Goal: Information Seeking & Learning: Learn about a topic

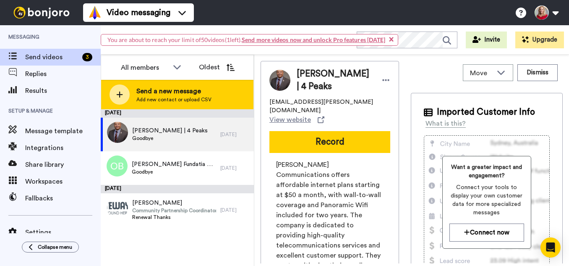
click at [148, 89] on span "Send a new message" at bounding box center [173, 91] width 75 height 10
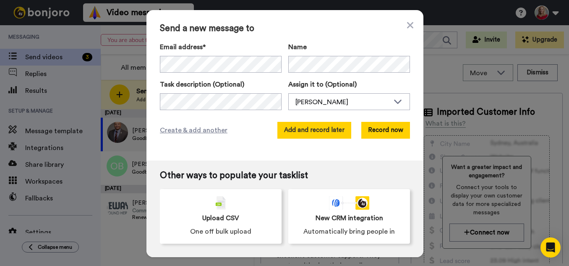
click at [323, 131] on button "Add and record later" at bounding box center [315, 130] width 74 height 17
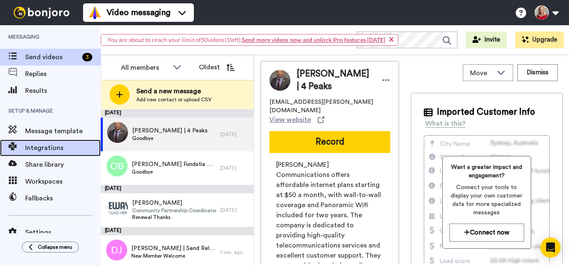
click at [51, 147] on span "Integrations" at bounding box center [63, 148] width 76 height 10
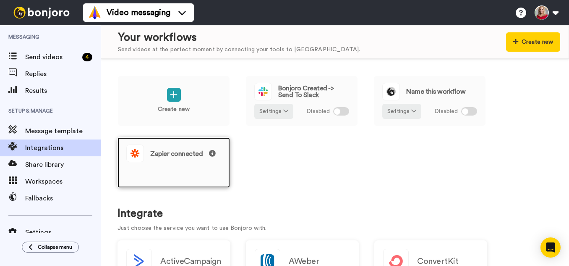
click at [181, 154] on span "Zapier connected" at bounding box center [183, 153] width 66 height 7
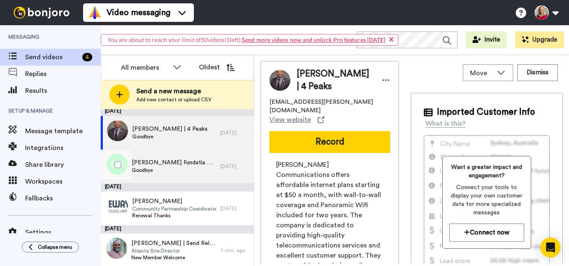
scroll to position [3, 0]
